Goal: Transaction & Acquisition: Purchase product/service

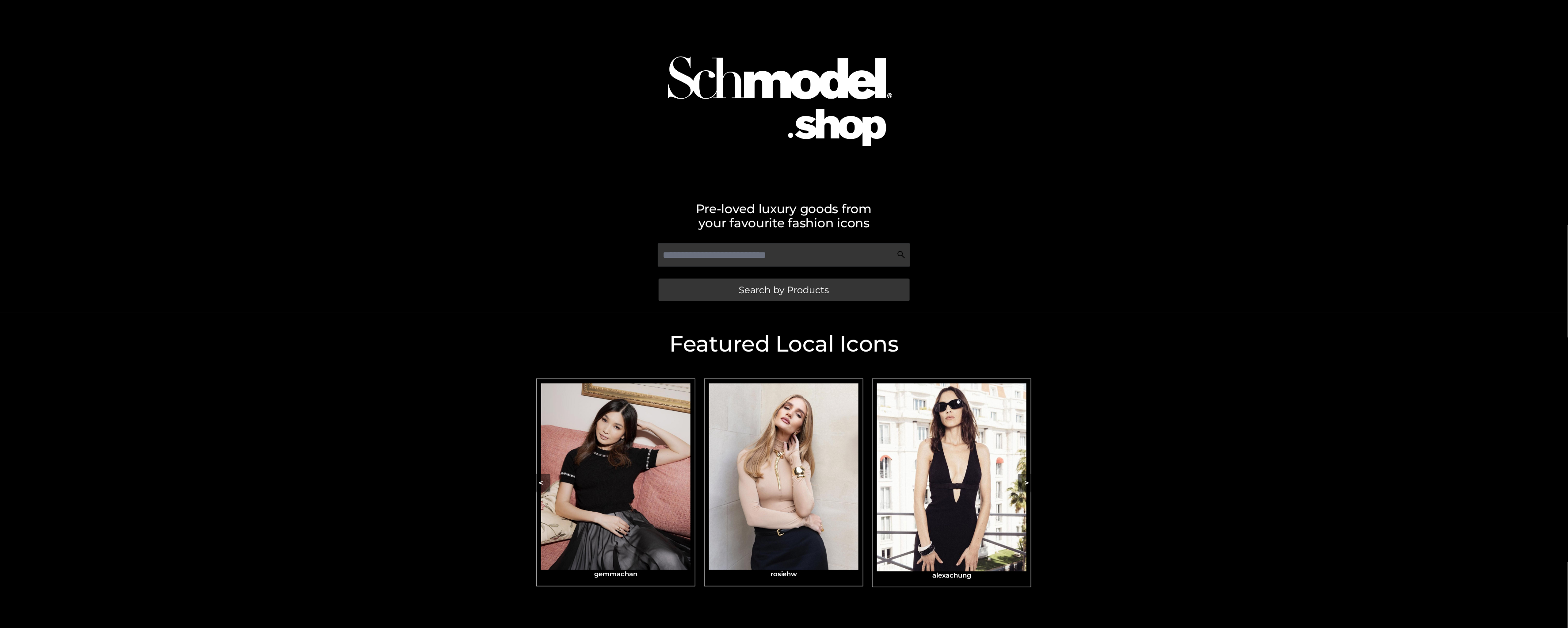
click at [1063, 64] on div "Pre-loved luxury goods from your favourite fashion icons Search by Products" at bounding box center [784, 156] width 1568 height 313
click at [750, 480] on img "Carousel Navigation" at bounding box center [784, 477] width 150 height 187
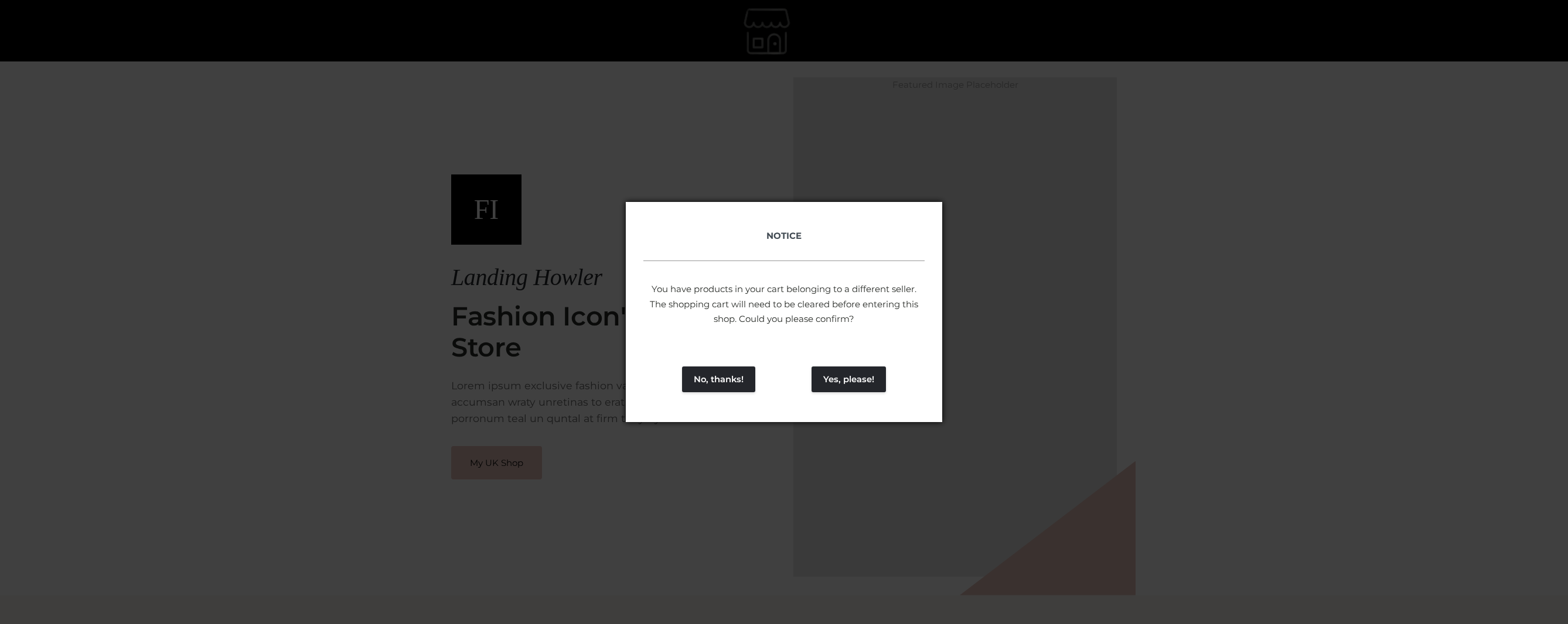
click at [515, 444] on div "NOTICE You have products in your cart belonging to a different seller. The shop…" at bounding box center [784, 312] width 1568 height 624
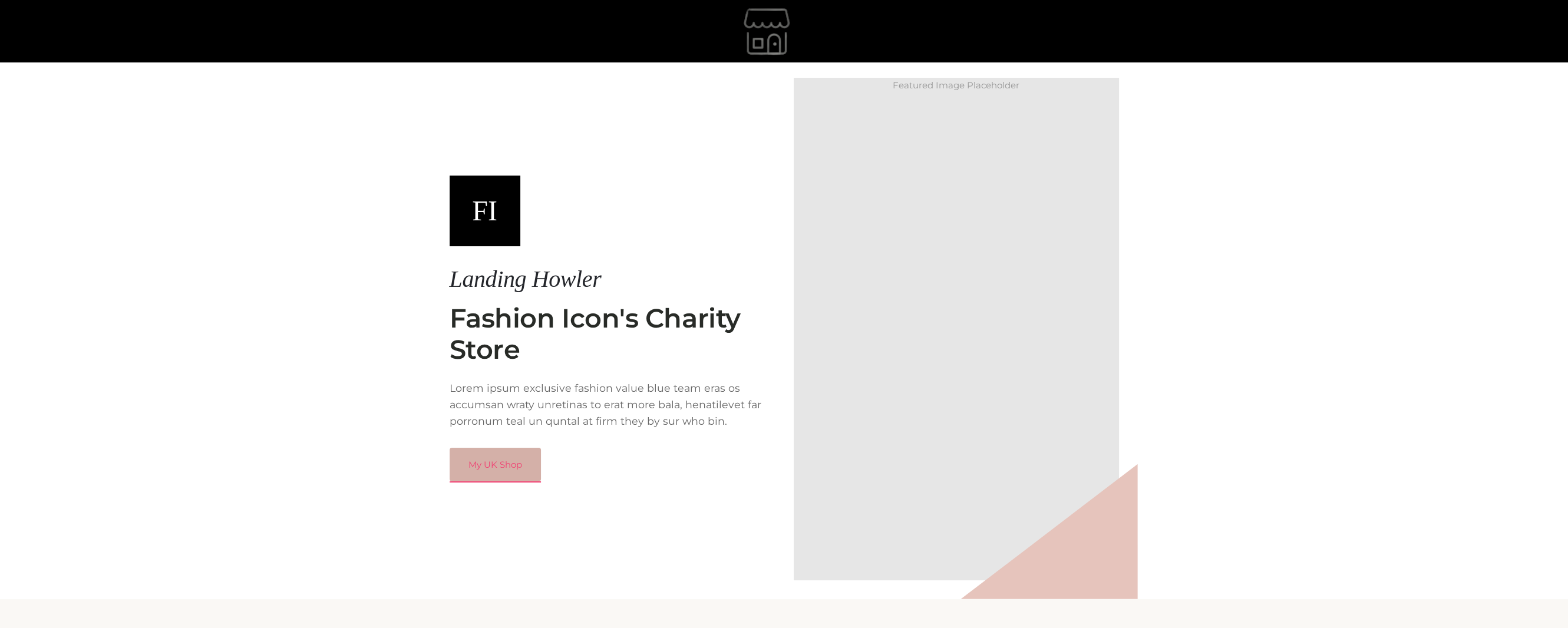
click at [500, 473] on link "My UK Shop" at bounding box center [496, 466] width 92 height 35
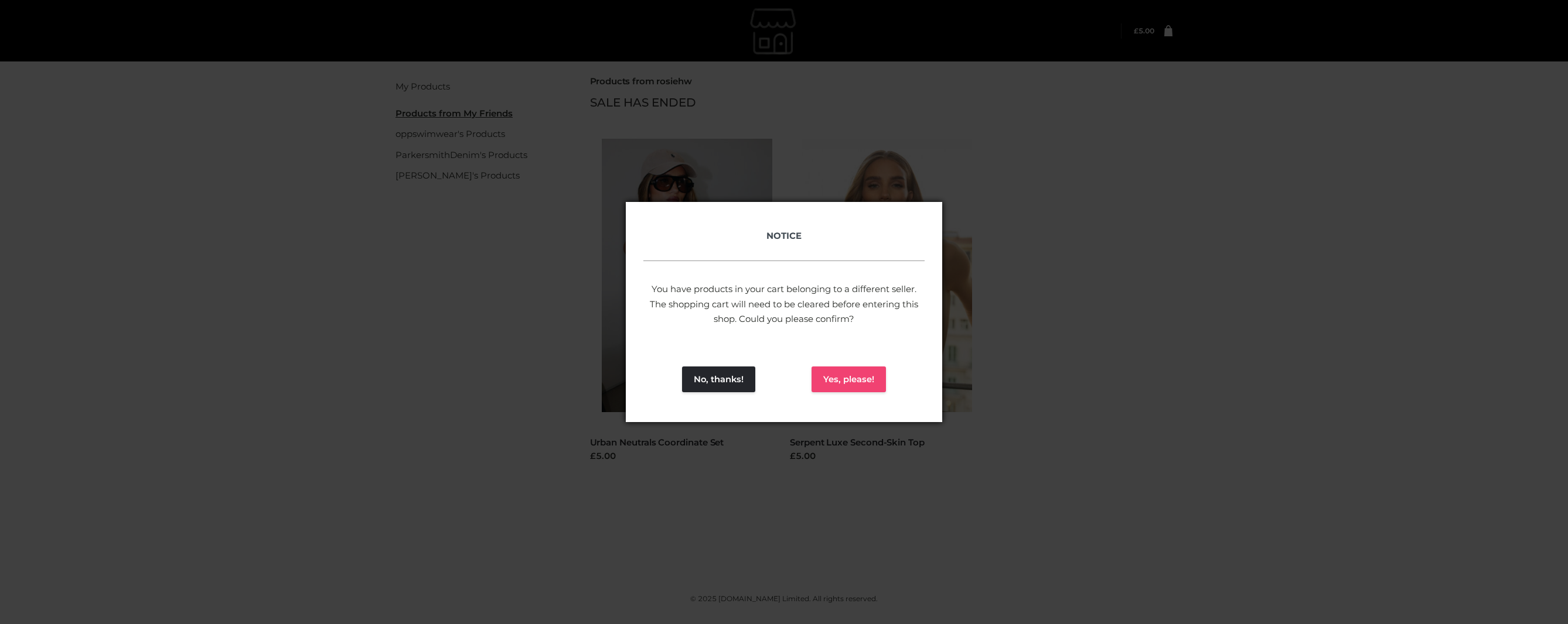
click at [849, 390] on button "Yes, please!" at bounding box center [848, 379] width 75 height 26
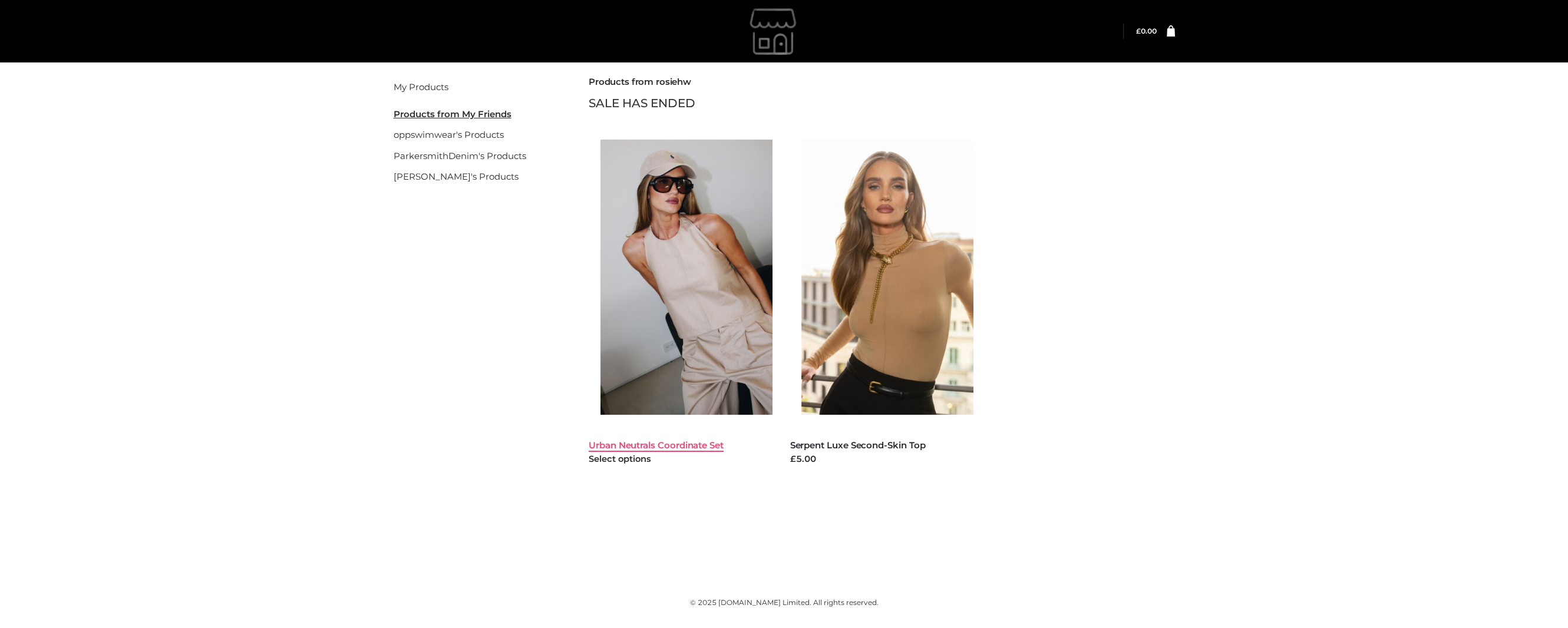
click at [646, 442] on link "Urban Neutrals Coordinate Set" at bounding box center [656, 445] width 135 height 11
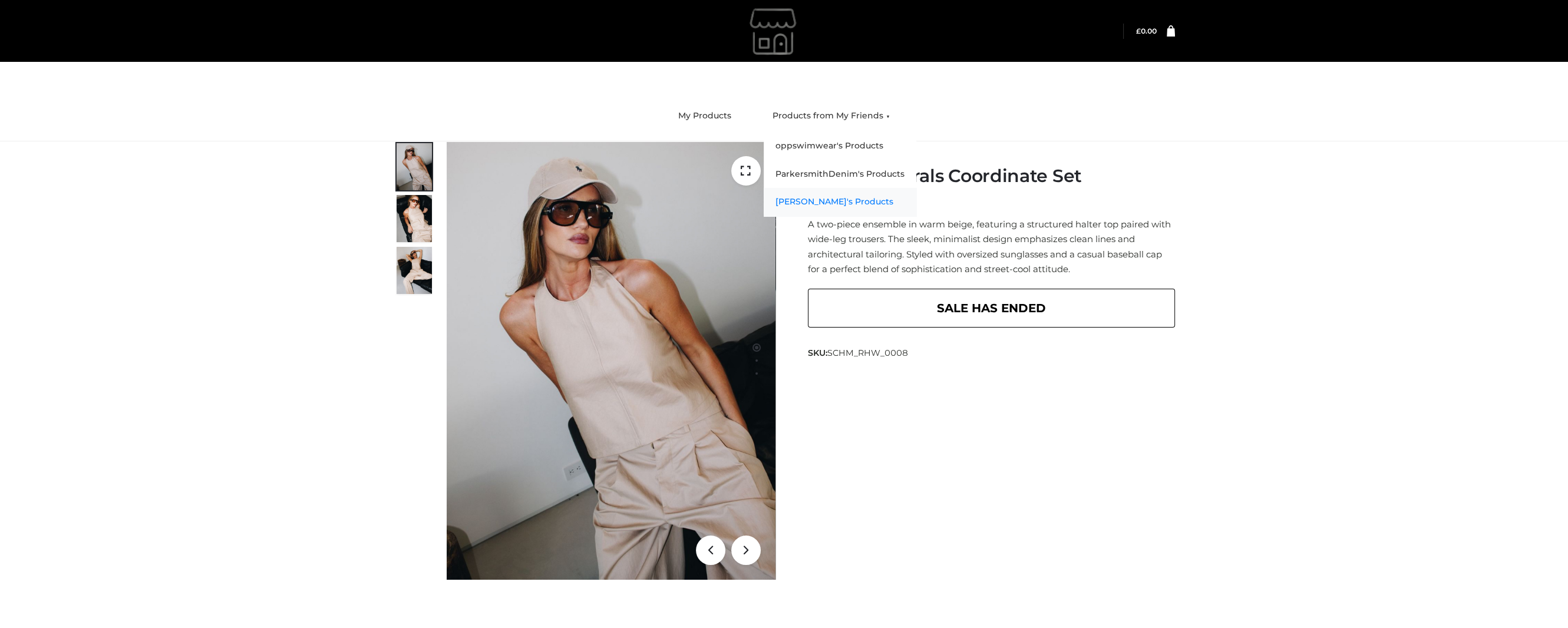
click at [818, 207] on link "[PERSON_NAME]'s Products" at bounding box center [839, 202] width 153 height 29
